Goal: Task Accomplishment & Management: Complete application form

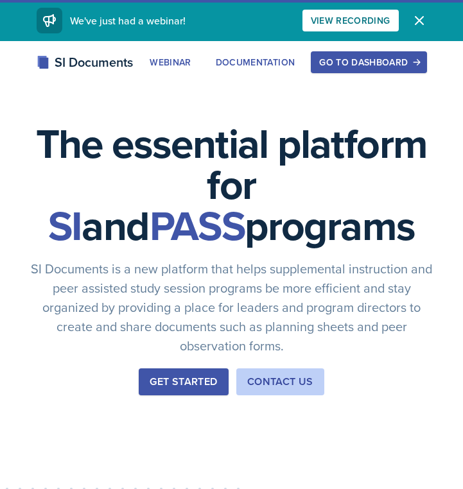
click at [381, 61] on div "Go to Dashboard" at bounding box center [368, 62] width 99 height 10
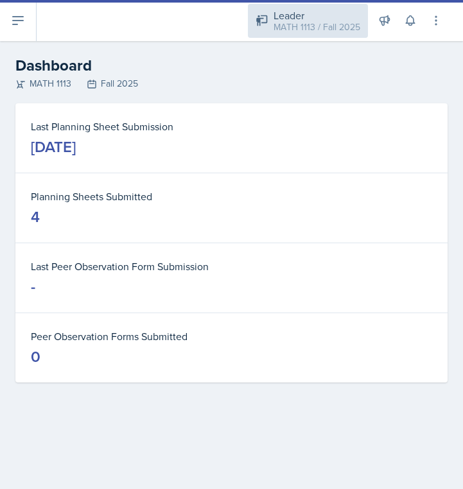
click at [354, 22] on div "MATH 1113 / Fall 2025" at bounding box center [317, 27] width 87 height 13
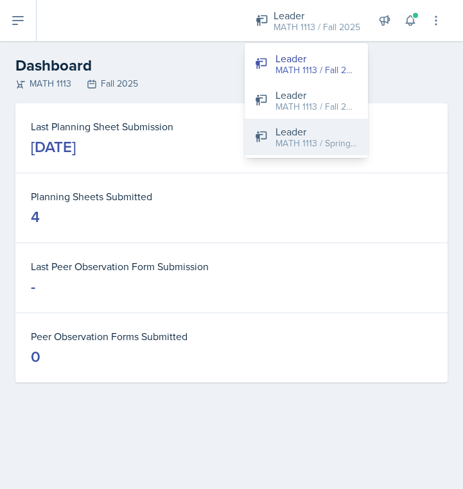
click at [305, 146] on div "MATH 1113 / Spring 2025" at bounding box center [316, 143] width 82 height 13
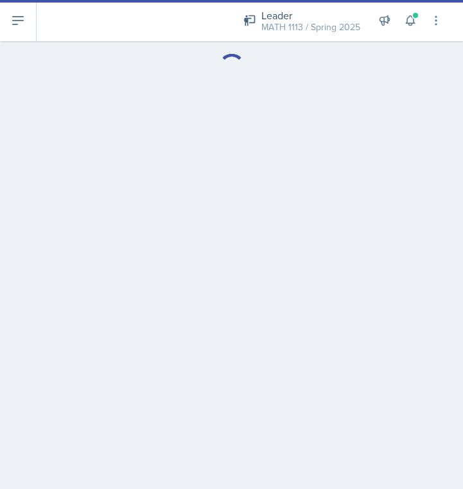
click at [24, 25] on icon at bounding box center [17, 20] width 15 height 15
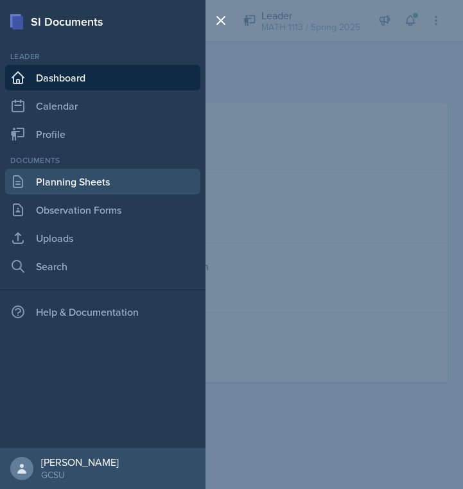
click at [90, 180] on link "Planning Sheets" at bounding box center [102, 182] width 195 height 26
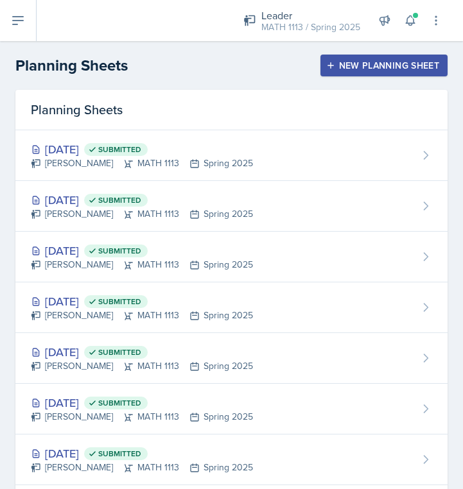
click at [29, 19] on button at bounding box center [18, 20] width 37 height 41
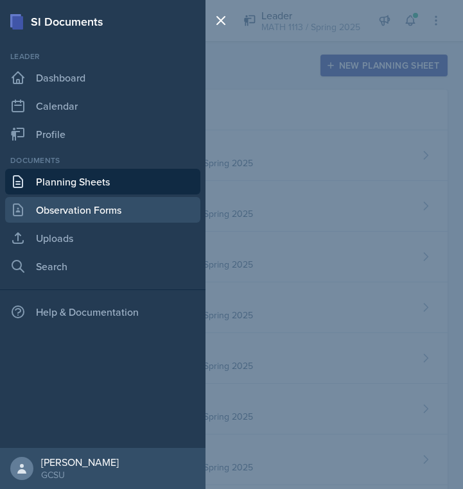
click at [65, 209] on link "Observation Forms" at bounding box center [102, 210] width 195 height 26
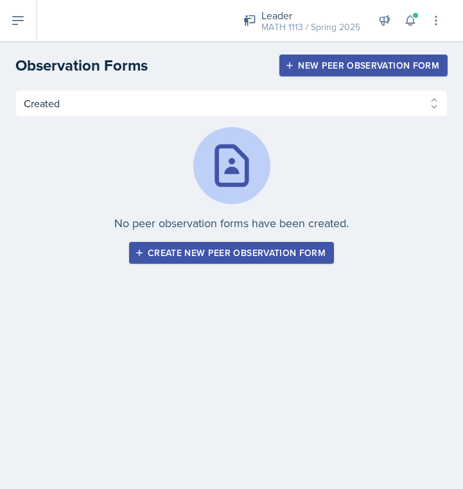
click at [39, 17] on div "Leader MATH 1113 / Spring 2025 Leader MATH 1113 / Fall 2025 Leader MATH 1113 / …" at bounding box center [250, 20] width 426 height 41
click at [14, 24] on icon at bounding box center [18, 21] width 10 height 8
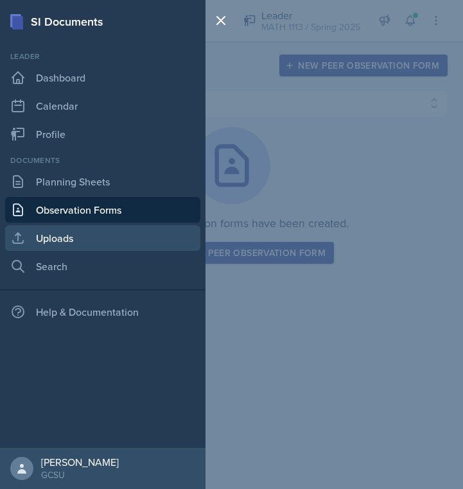
click at [80, 231] on link "Uploads" at bounding box center [102, 238] width 195 height 26
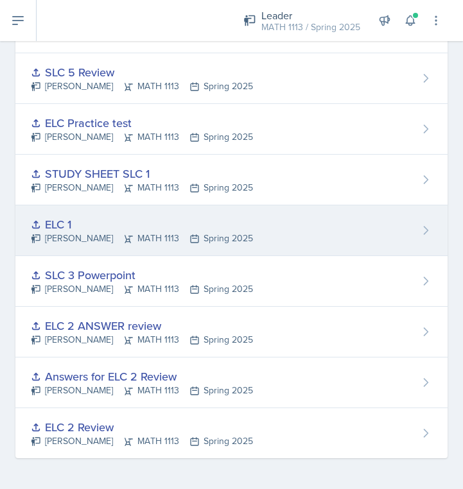
scroll to position [534, 0]
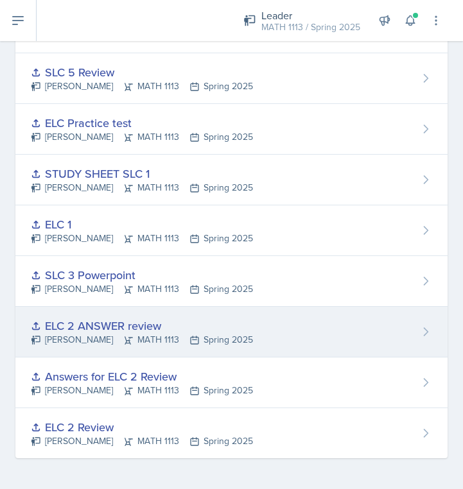
click at [112, 324] on div "ELC 2 ANSWER review" at bounding box center [142, 325] width 222 height 17
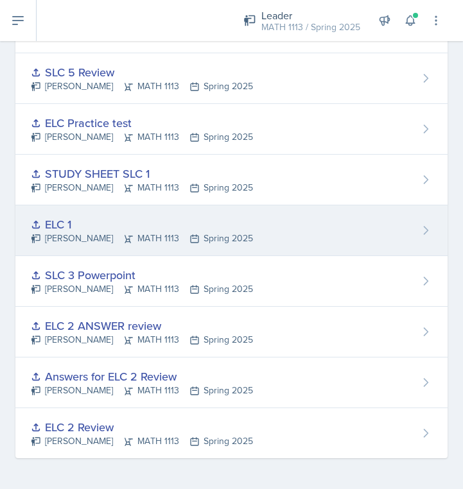
scroll to position [534, 0]
click at [57, 222] on div "ELC 1" at bounding box center [142, 224] width 222 height 17
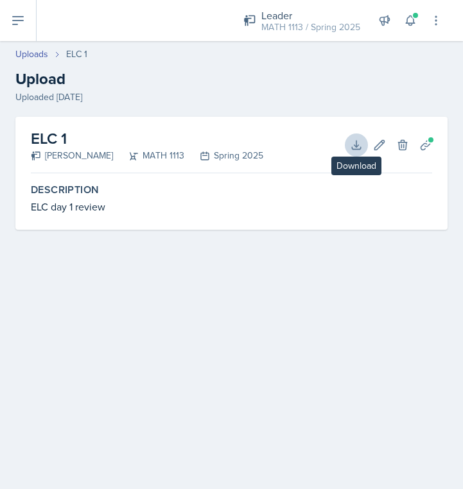
click at [351, 148] on icon at bounding box center [356, 145] width 13 height 13
click at [35, 12] on button at bounding box center [18, 20] width 37 height 41
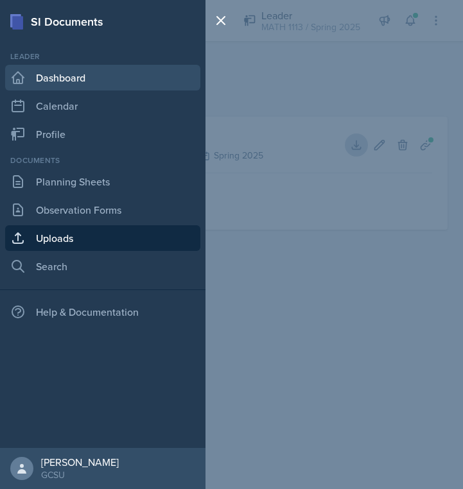
click at [46, 76] on link "Dashboard" at bounding box center [102, 78] width 195 height 26
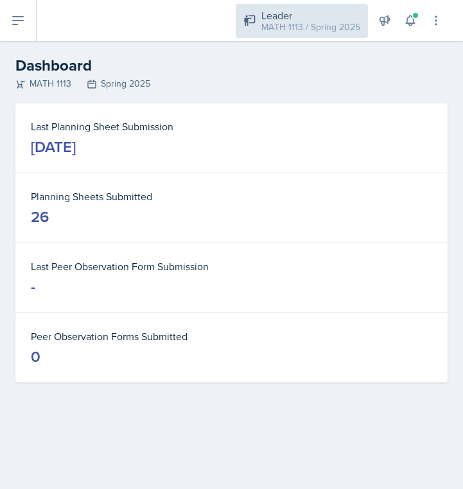
click at [348, 27] on div "MATH 1113 / Spring 2025" at bounding box center [310, 27] width 99 height 13
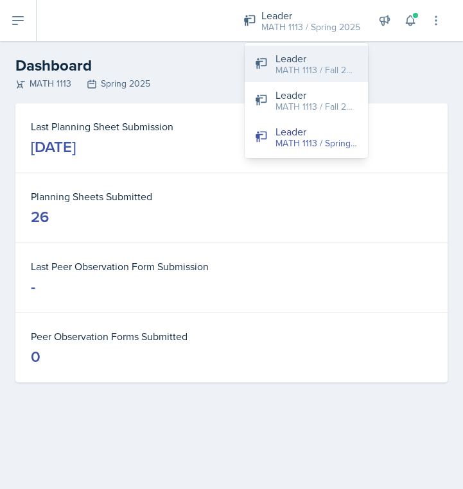
click at [331, 64] on div "MATH 1113 / Fall 2025" at bounding box center [316, 70] width 82 height 13
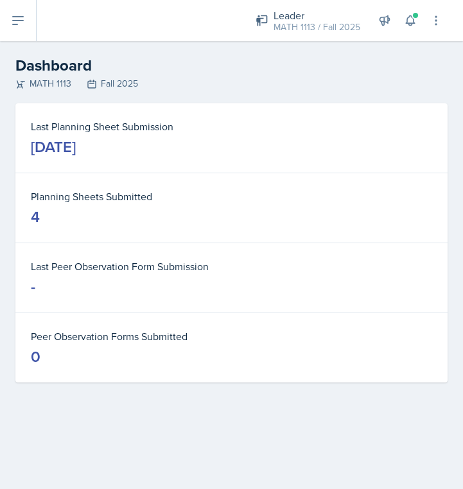
click at [39, 33] on div "Leader MATH 1113 / Fall 2025 Leader MATH 1113 / Fall 2025 Leader MATH 1113 / Fa…" at bounding box center [250, 20] width 426 height 41
click at [12, 33] on button at bounding box center [18, 20] width 37 height 41
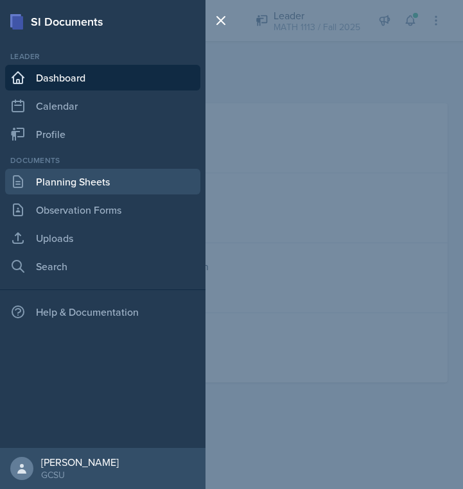
click at [80, 186] on link "Planning Sheets" at bounding box center [102, 182] width 195 height 26
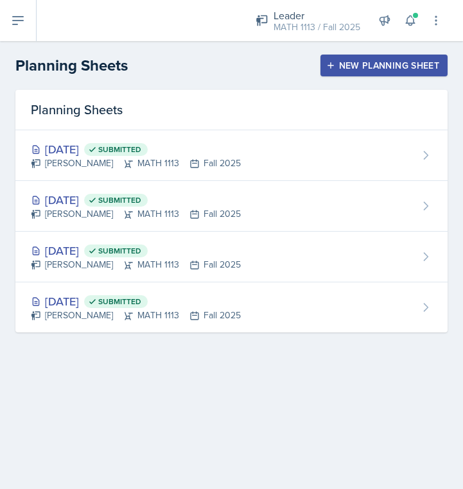
click at [354, 57] on button "New Planning Sheet" at bounding box center [383, 66] width 127 height 22
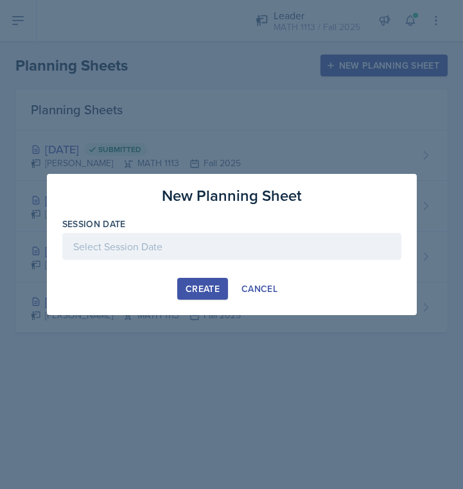
click at [120, 245] on div at bounding box center [231, 246] width 339 height 27
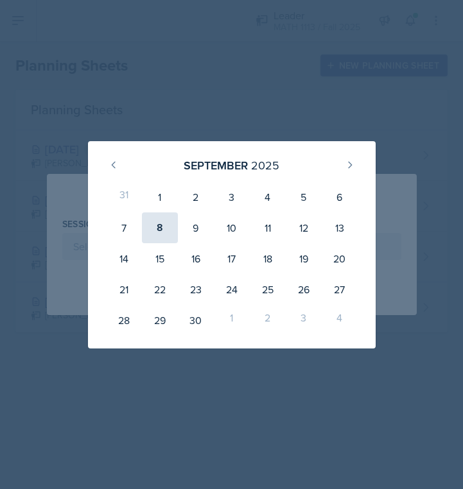
click at [164, 227] on div "8" at bounding box center [160, 228] width 36 height 31
type input "[DATE]"
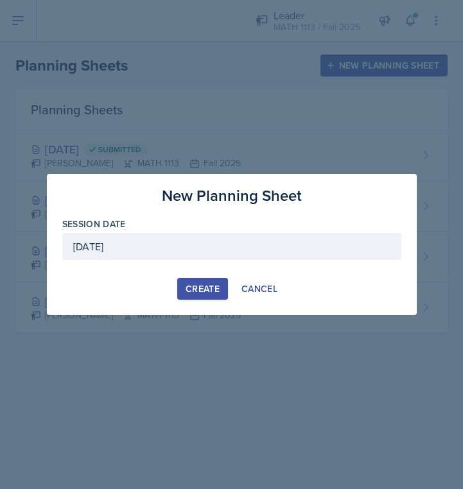
click at [225, 294] on button "Create" at bounding box center [202, 289] width 51 height 22
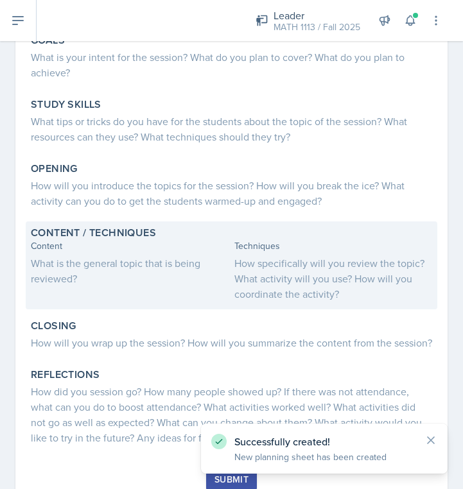
scroll to position [146, 0]
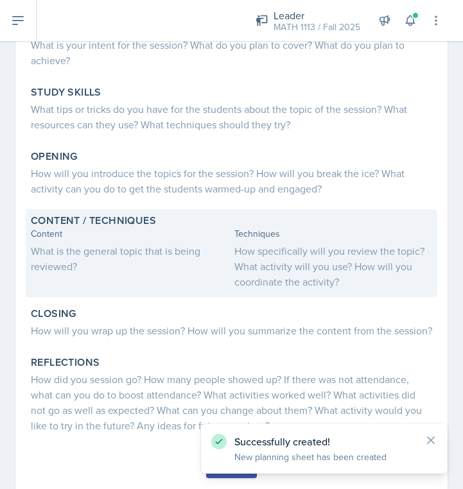
click at [65, 250] on div "What is the general topic that is being reviewed?" at bounding box center [130, 258] width 198 height 31
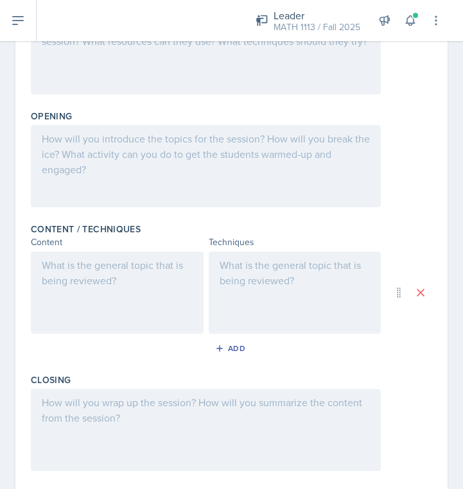
scroll to position [240, 0]
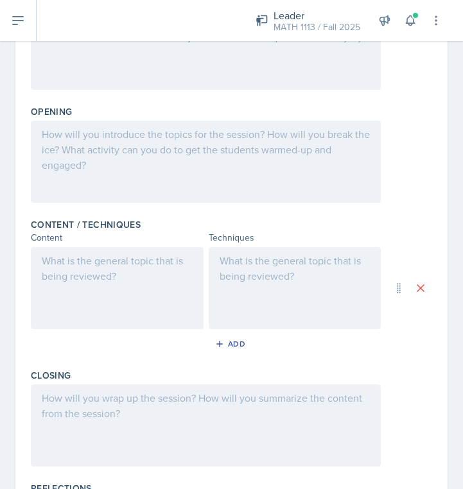
click at [38, 284] on div at bounding box center [117, 288] width 173 height 82
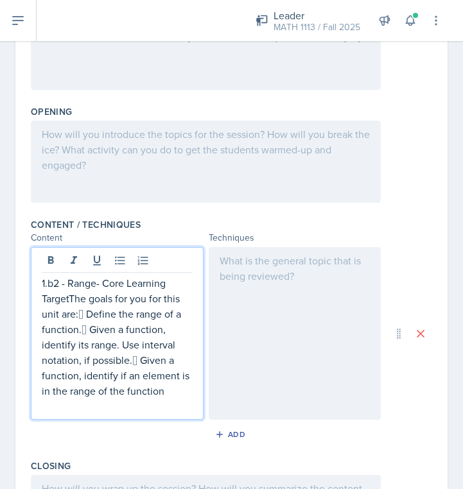
click at [78, 313] on p "1.b2 - Range- Core Learning TargetThe goals for you for this unit are: Define …" at bounding box center [117, 336] width 151 height 123
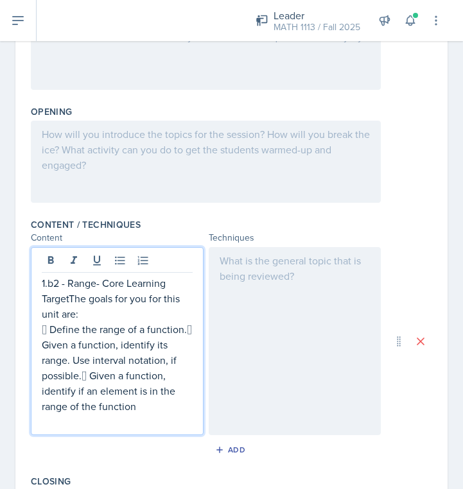
click at [185, 334] on p " Define the range of a function. Given a function, identify its range. Use in…" at bounding box center [117, 368] width 151 height 92
click at [82, 380] on p " Given a function, identify its range. Use interval notation, if possible. Gi…" at bounding box center [117, 375] width 151 height 77
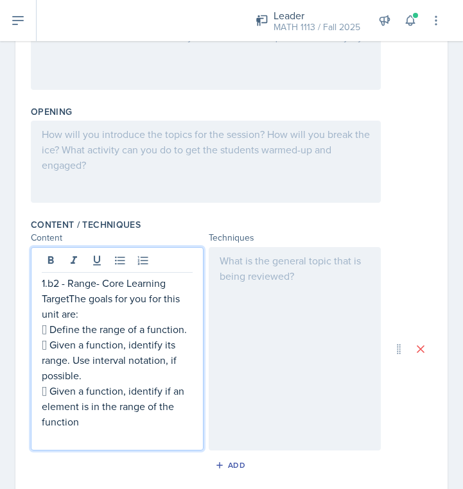
click at [98, 415] on p " Given a function, identify if an element is in the range of the function" at bounding box center [117, 406] width 151 height 46
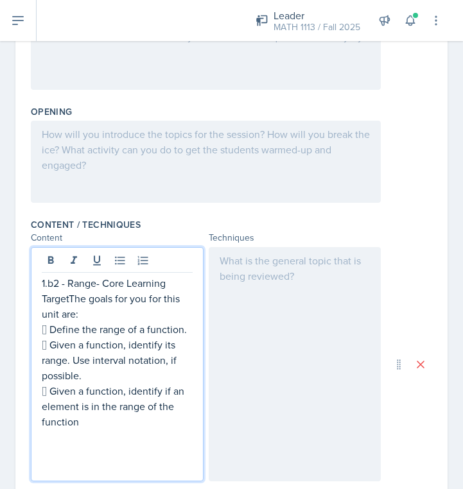
paste div
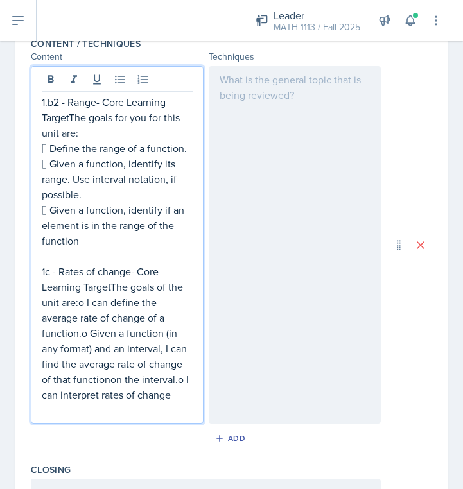
scroll to position [443, 0]
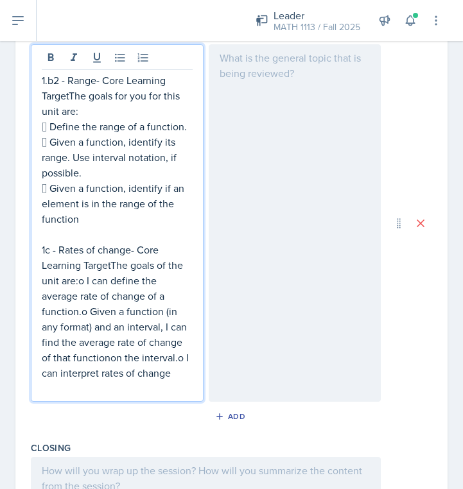
click at [114, 263] on p "1c - Rates of change- Core Learning TargetThe goals of the unit are:o I can def…" at bounding box center [117, 311] width 151 height 139
click at [79, 283] on p "1c - Rates of change- Core Learning Target The goals of the unit are:o I can de…" at bounding box center [117, 311] width 151 height 139
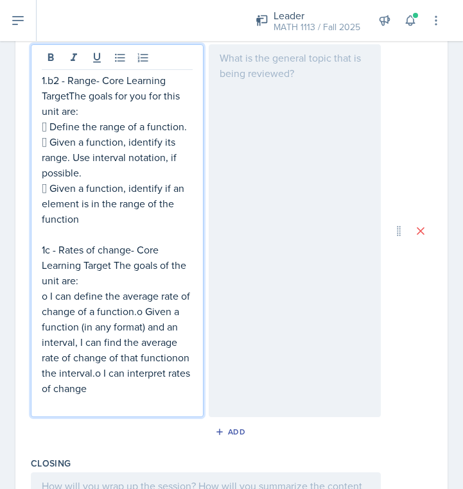
click at [134, 313] on p "o I can define the average rate of change of a function.o Given a function (in …" at bounding box center [117, 342] width 151 height 108
click at [137, 314] on p "o I can define the average rate of change of a function.o Given a function (in …" at bounding box center [117, 342] width 151 height 108
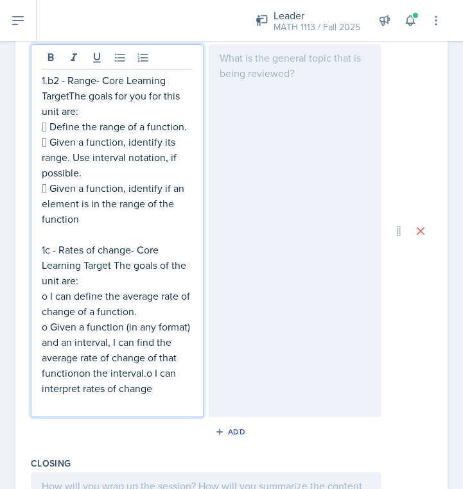
click at [146, 373] on p "o Given a function (in any format) and an interval, I can find the average rate…" at bounding box center [117, 357] width 151 height 77
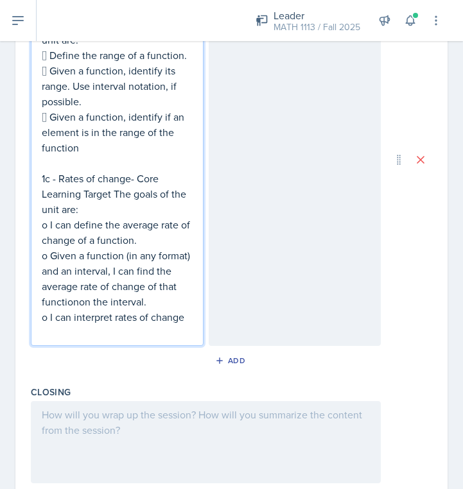
scroll to position [519, 0]
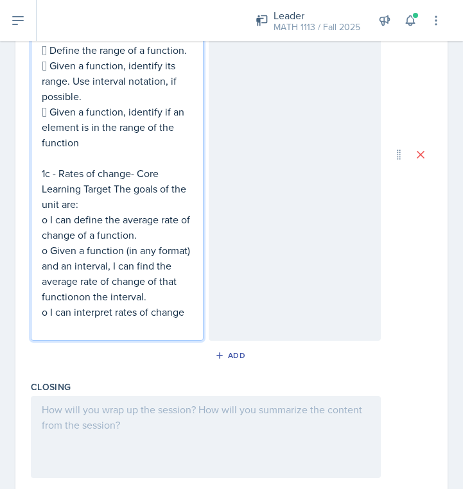
click at [191, 313] on p "o I can interpret rates of change" at bounding box center [117, 311] width 151 height 15
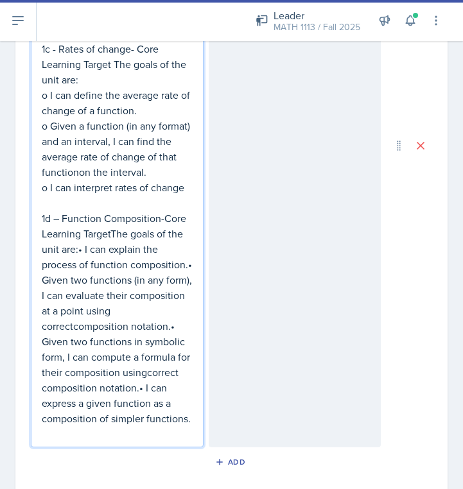
scroll to position [658, 0]
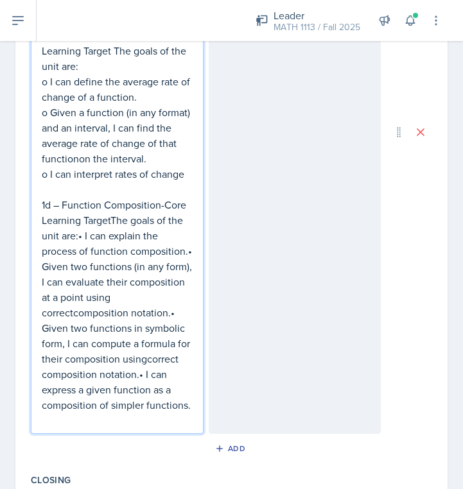
click at [79, 235] on p "1d – Function Composition-Core Learning TargetThe goals of the unit are:• I can…" at bounding box center [117, 305] width 151 height 216
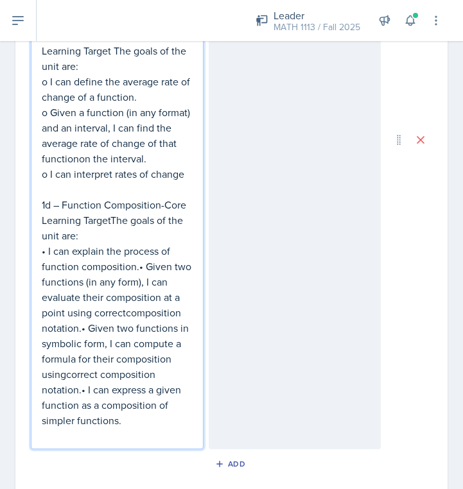
click at [138, 270] on p "• I can explain the process of function composition.• Given two functions (in a…" at bounding box center [117, 335] width 151 height 185
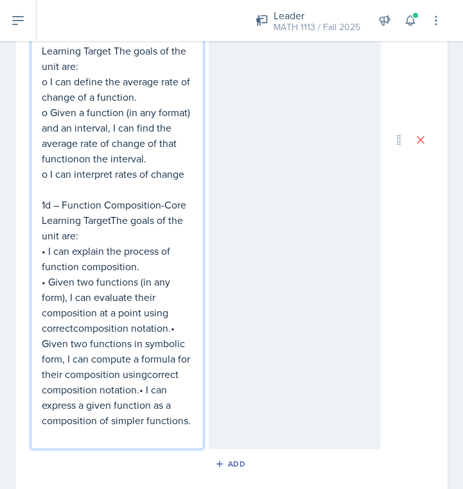
click at [171, 330] on p "• Given two functions (in any form), I can evaluate their composition at a poin…" at bounding box center [117, 351] width 151 height 154
click at [139, 393] on p "• Given two functions in symbolic form, I can compute a formula for their compo…" at bounding box center [117, 382] width 151 height 92
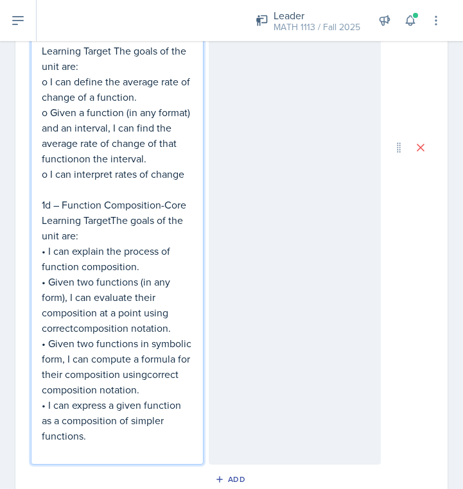
click at [143, 377] on p "• Given two functions in symbolic form, I can compute a formula for their compo…" at bounding box center [117, 367] width 151 height 62
click at [145, 377] on p "• Given two functions in symbolic form, I can compute a formula for their compo…" at bounding box center [117, 367] width 151 height 62
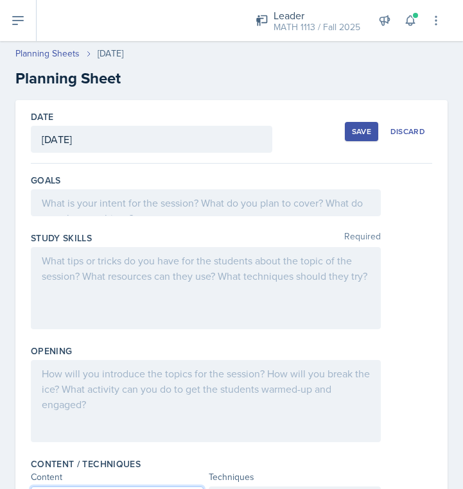
scroll to position [10, 0]
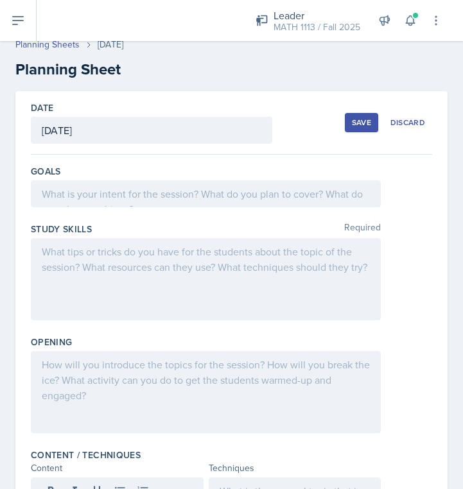
click at [93, 174] on div "Goals" at bounding box center [231, 171] width 401 height 13
click at [93, 196] on div at bounding box center [206, 193] width 350 height 27
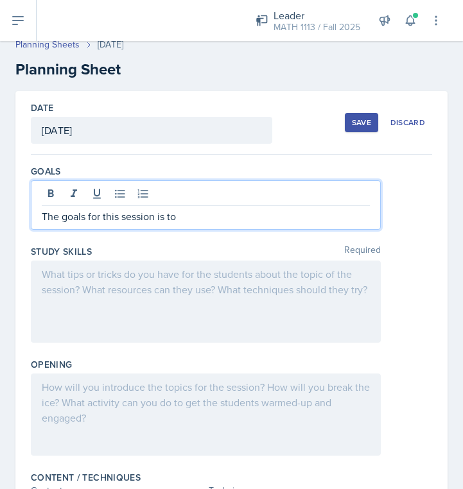
click at [58, 280] on div at bounding box center [206, 302] width 350 height 82
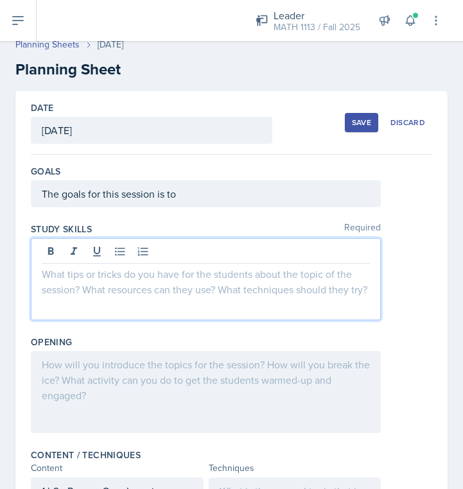
click at [362, 123] on div "Save" at bounding box center [361, 123] width 19 height 10
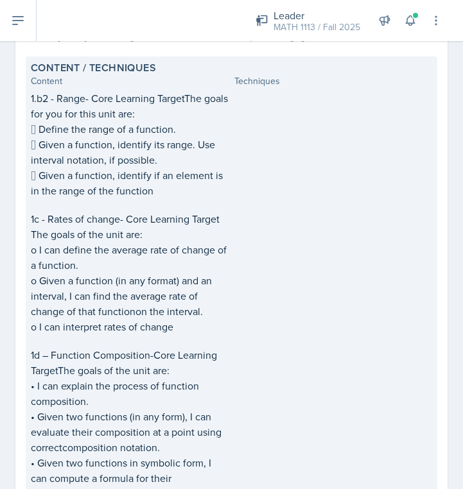
scroll to position [317, 0]
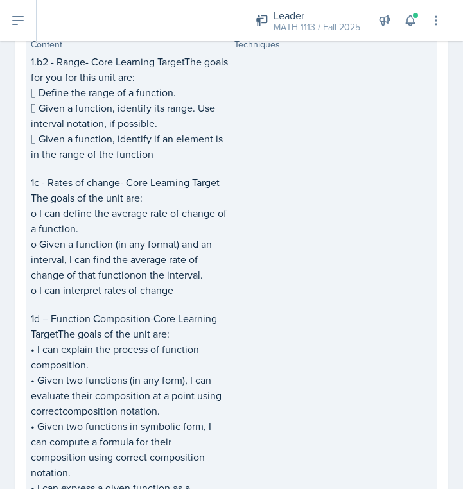
click at [29, 155] on div "Content / Techniques Content Techniques 1.b2 - Range- Core Learning TargetThe g…" at bounding box center [232, 274] width 412 height 509
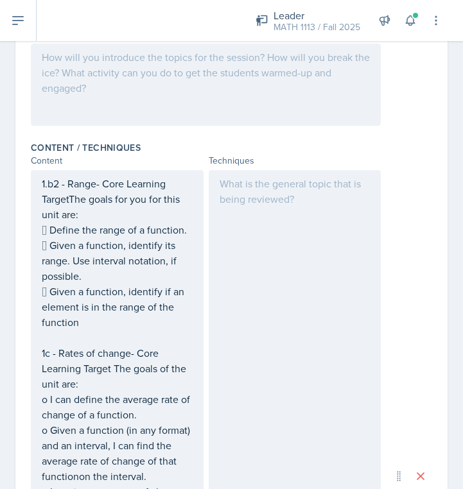
drag, startPoint x: 39, startPoint y: 180, endPoint x: 193, endPoint y: 346, distance: 225.8
click at [193, 346] on div "1.b2 - Range- Core Learning TargetThe goals for you for this unit are:  Define…" at bounding box center [117, 476] width 173 height 613
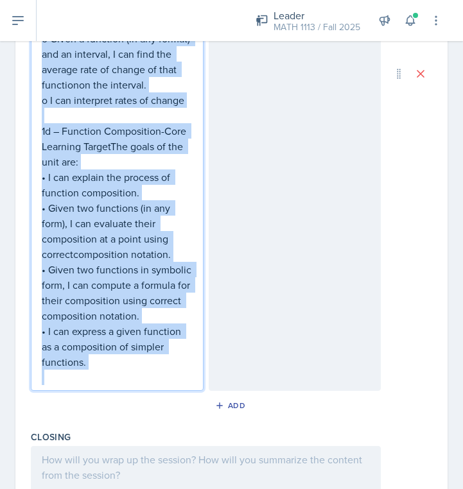
scroll to position [935, 0]
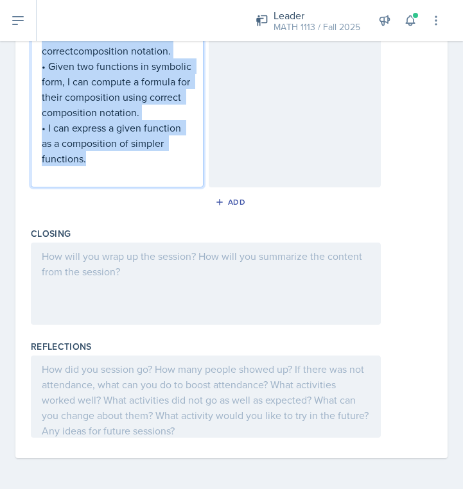
drag, startPoint x: 42, startPoint y: 207, endPoint x: 130, endPoint y: 157, distance: 100.7
copy div "1.b2 - Range- Core Learning TargetThe goals for you for this unit are:  Define…"
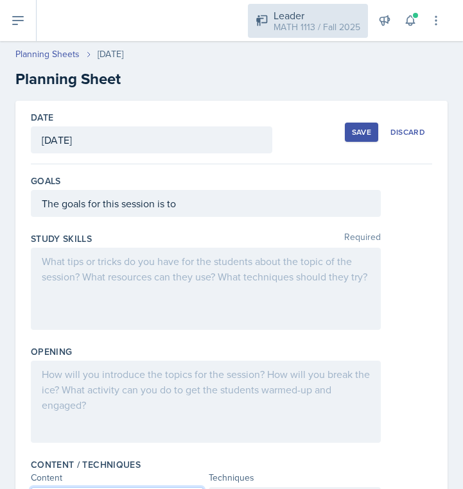
scroll to position [0, 0]
